Goal: Task Accomplishment & Management: Manage account settings

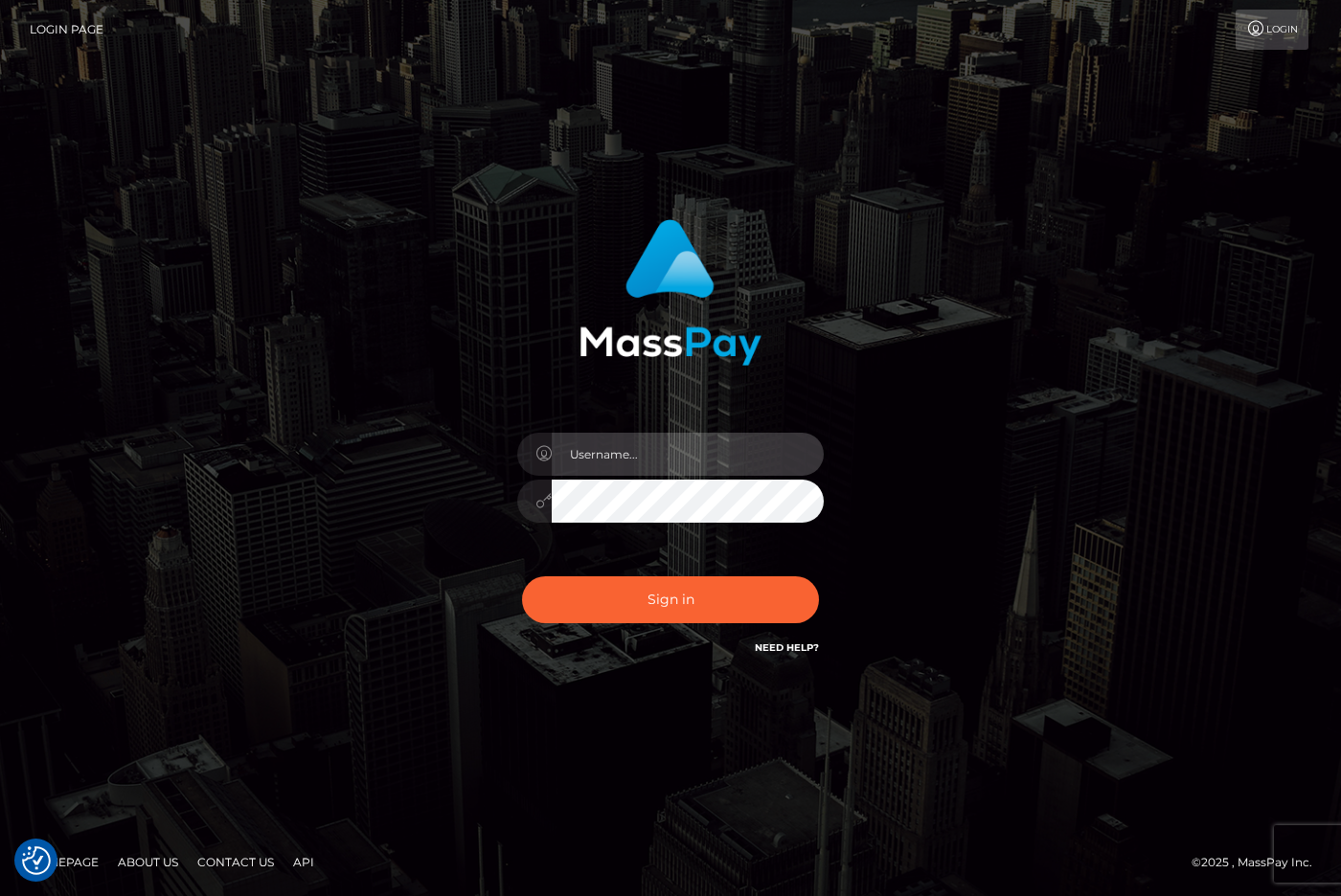
type input "raewhit"
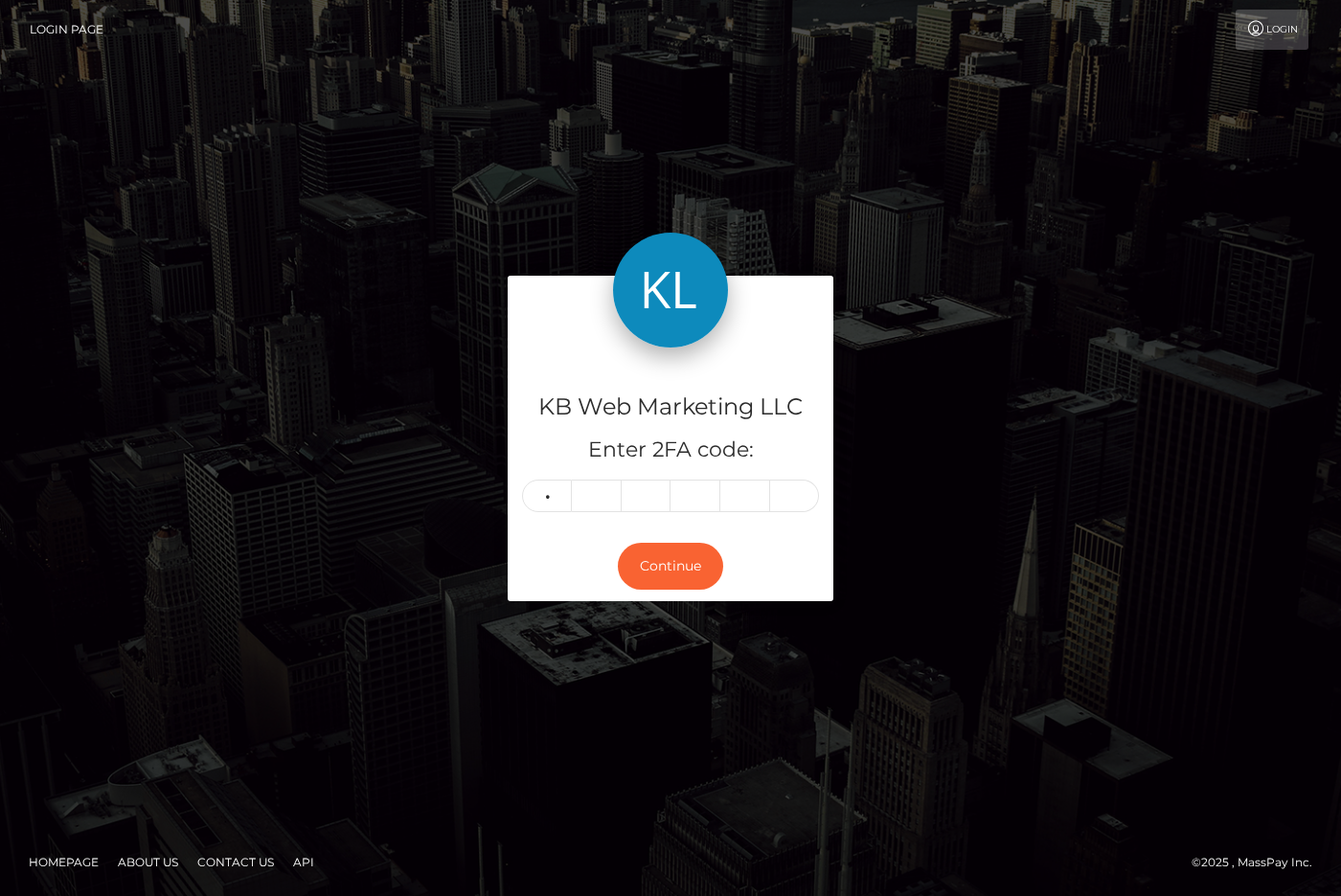
type input "1"
type input "3"
type input "7"
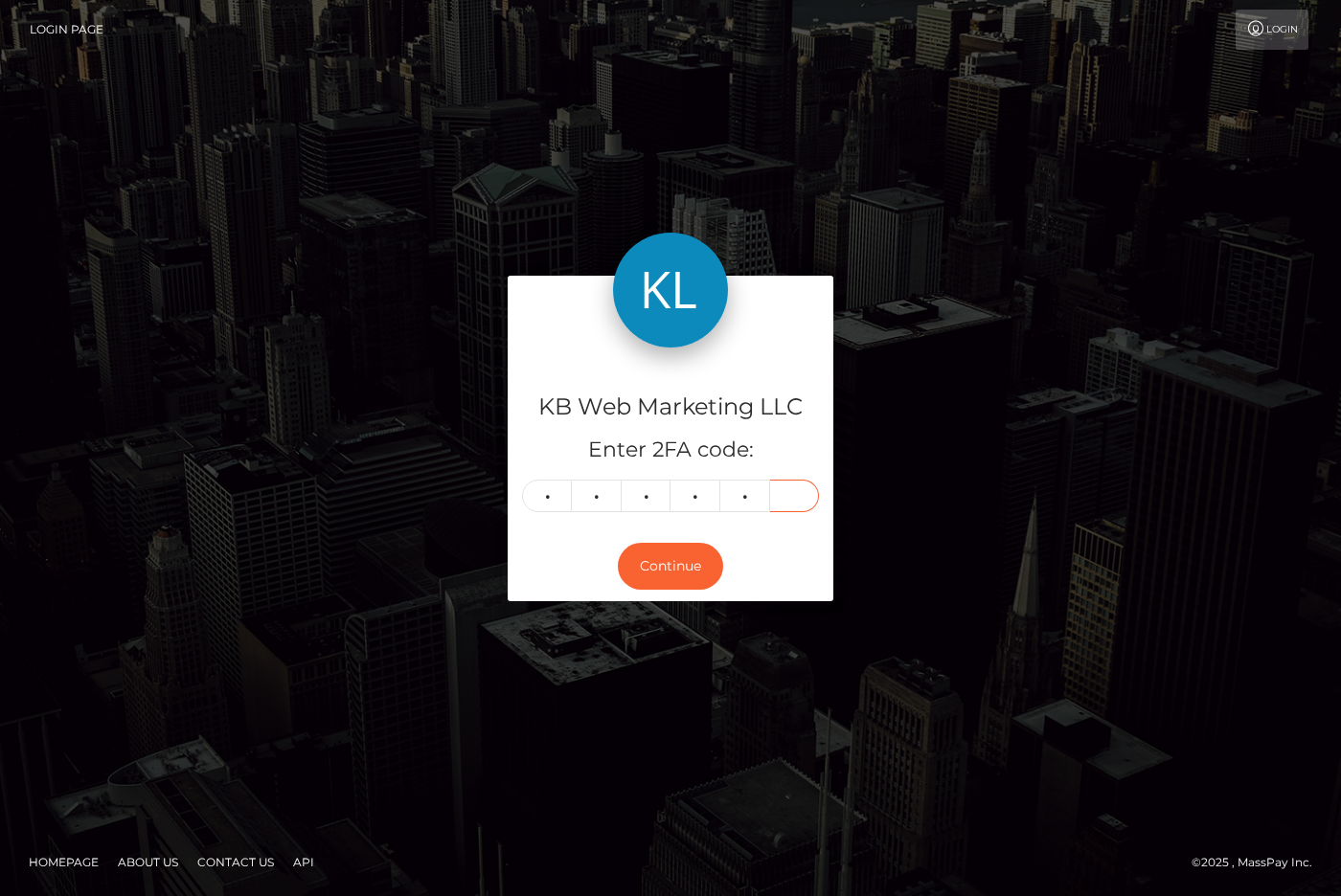
type input "6"
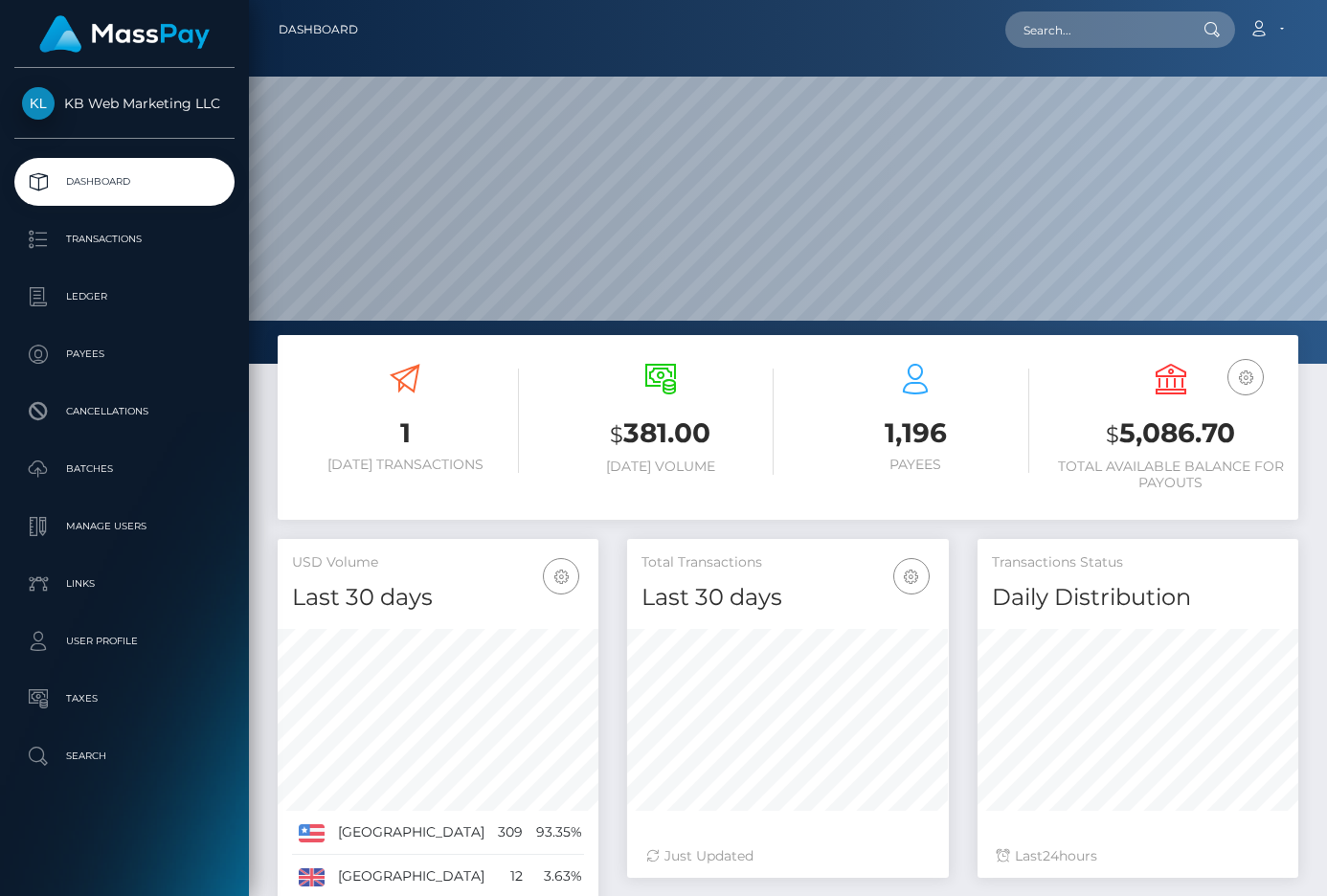
scroll to position [338, 322]
